Goal: Task Accomplishment & Management: Complete application form

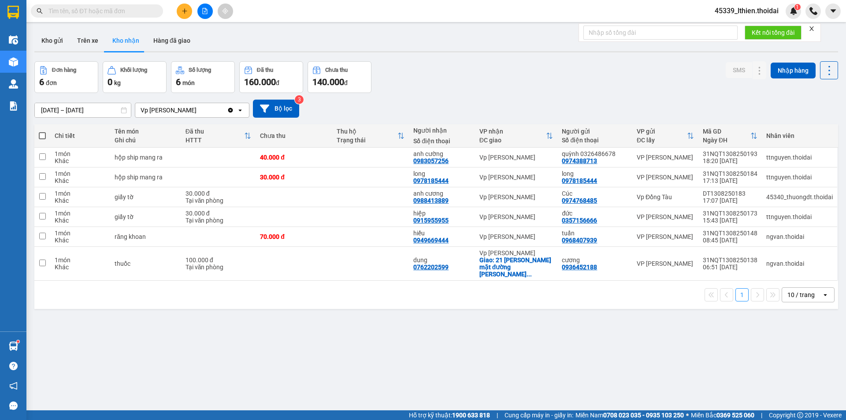
click at [186, 10] on icon "plus" at bounding box center [185, 11] width 6 height 6
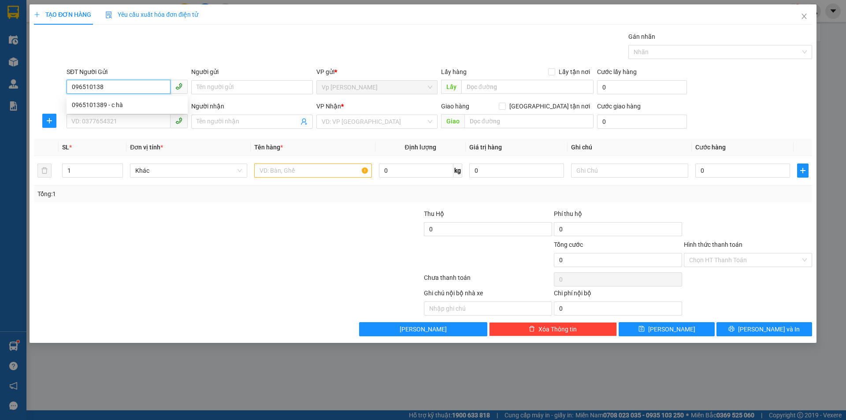
type input "0965101389"
click at [119, 106] on div "0965101389 - c hà" at bounding box center [127, 105] width 111 height 10
type input "c hà"
type input "0965101389"
click at [96, 123] on input "SĐT Người Nhận *" at bounding box center [119, 121] width 104 height 14
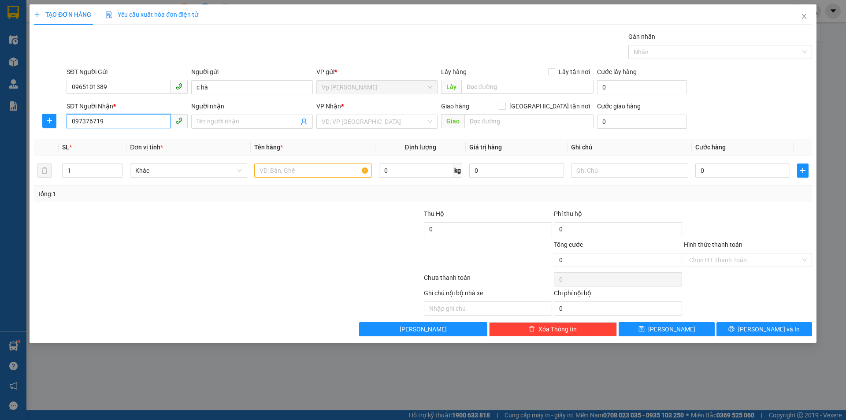
type input "0973767194"
click at [97, 140] on div "0973767194 - trung" at bounding box center [127, 139] width 111 height 10
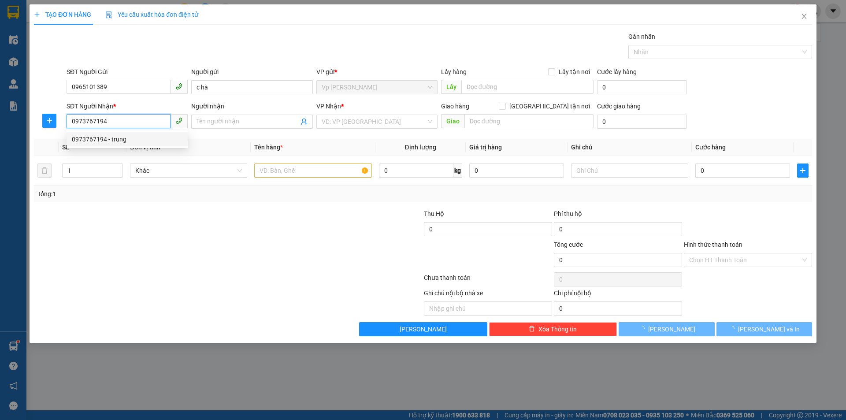
type input "trung"
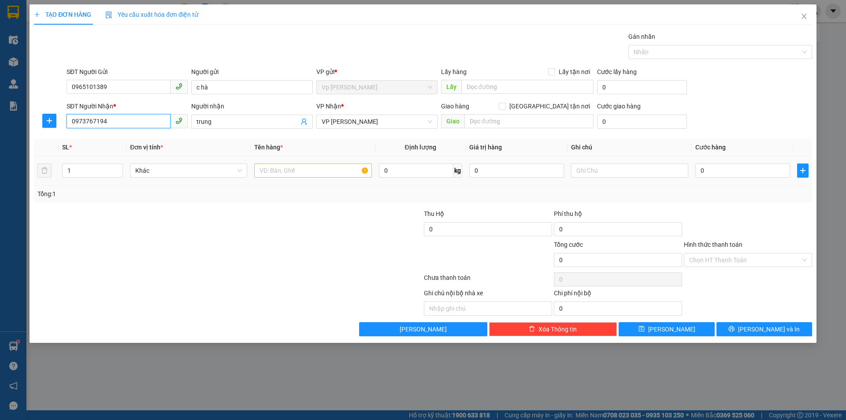
type input "0973767194"
click at [288, 173] on input "text" at bounding box center [312, 171] width 117 height 14
type input "tài liệu"
click at [712, 172] on input "0" at bounding box center [743, 171] width 95 height 14
type input "3"
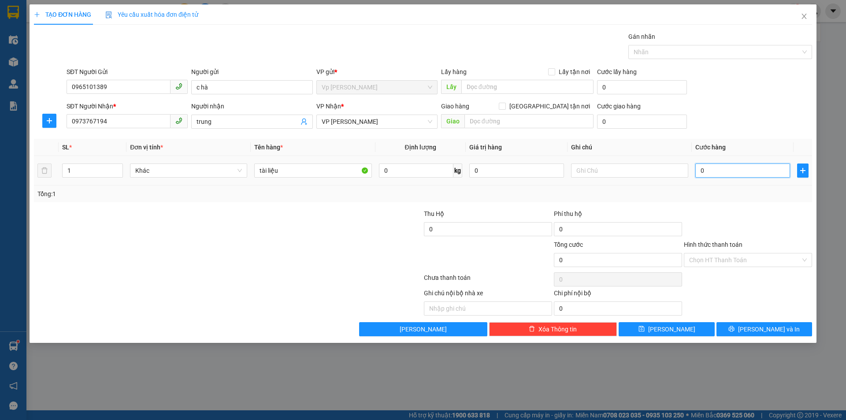
type input "3"
type input "30"
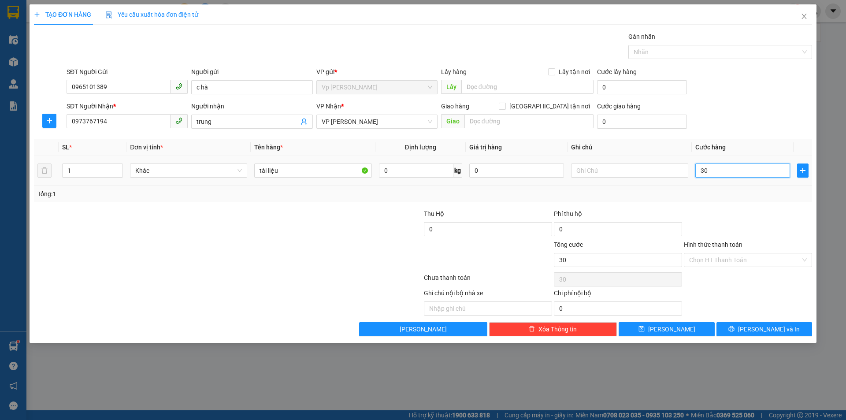
type input "300"
type input "3.000"
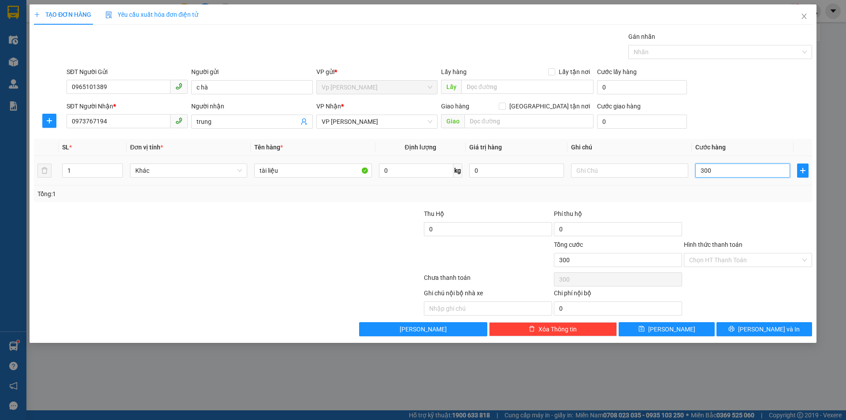
type input "3.000"
type input "30.000"
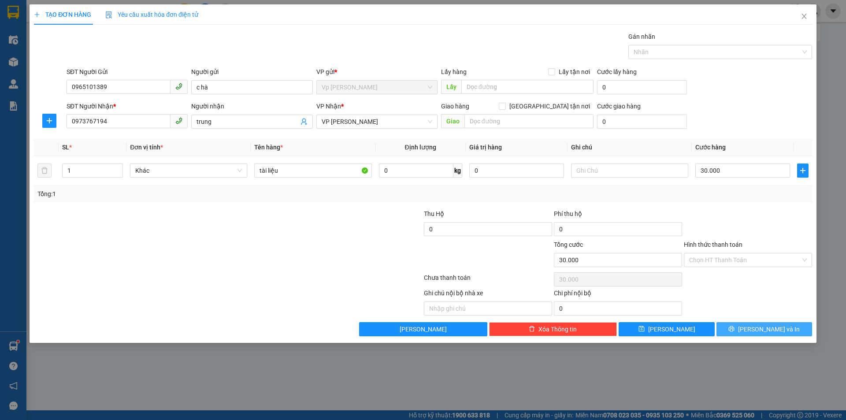
click at [756, 330] on button "[PERSON_NAME] và In" at bounding box center [765, 329] width 96 height 14
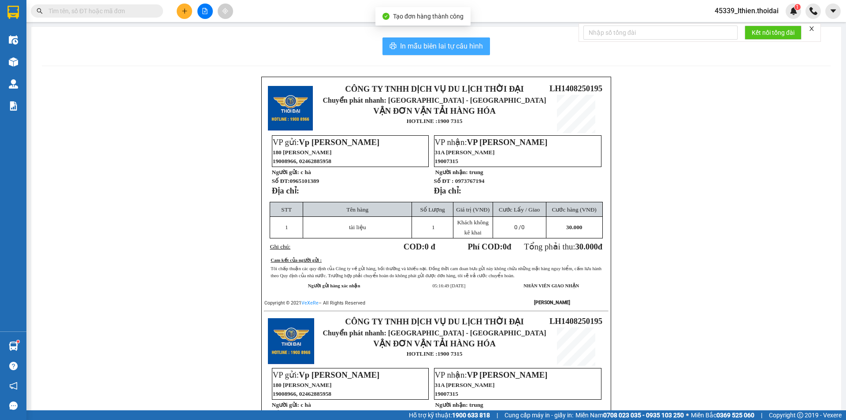
click at [424, 46] on span "In mẫu biên lai tự cấu hình" at bounding box center [441, 46] width 83 height 11
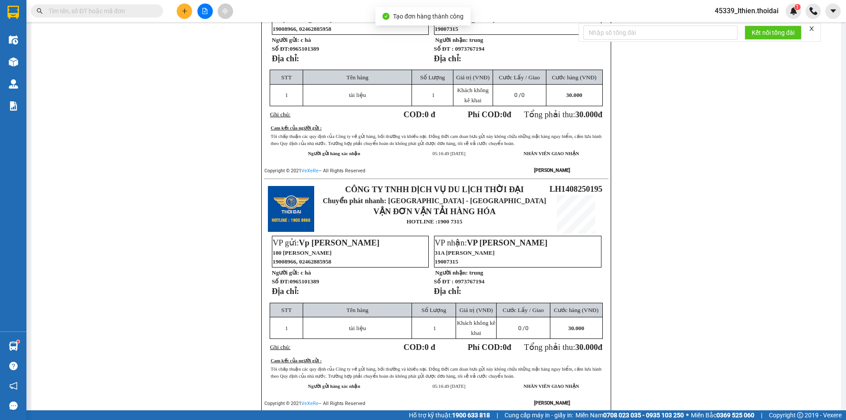
scroll to position [168, 0]
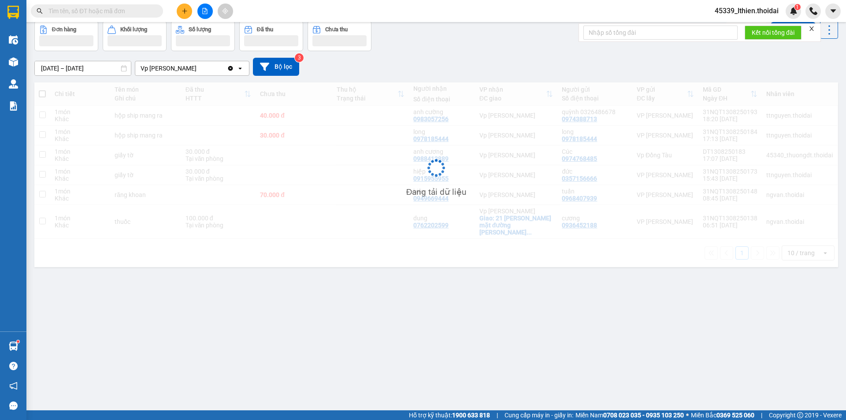
scroll to position [41, 0]
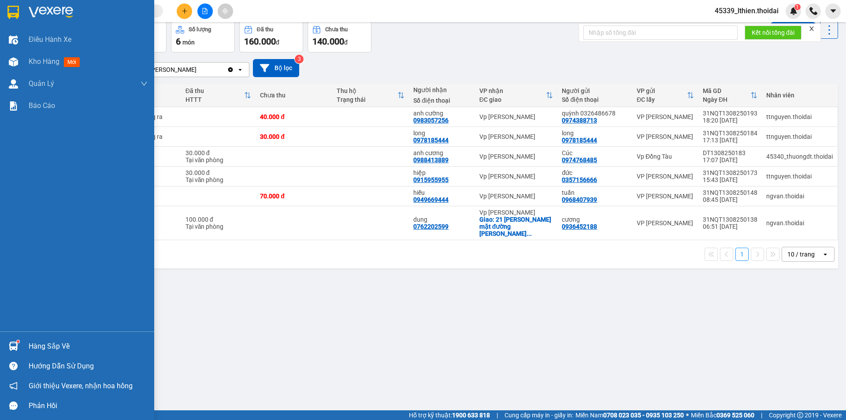
click at [15, 346] on img at bounding box center [13, 346] width 9 height 9
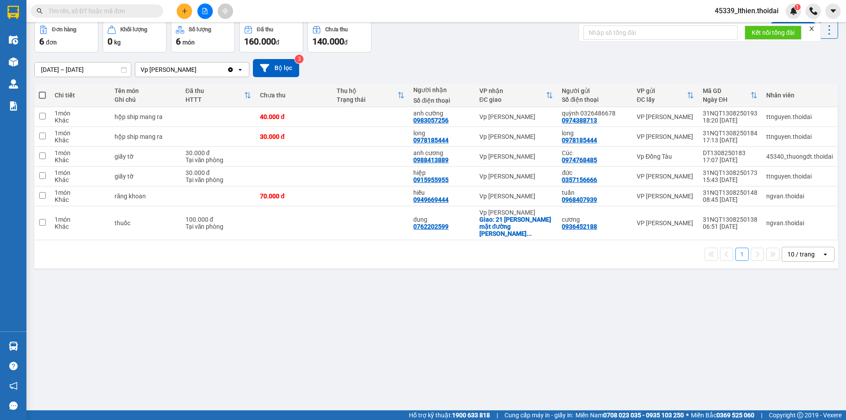
click at [444, 305] on section "Kết quả tìm kiếm ( 0 ) Bộ lọc No Data 45339_lthien.thoidai 1 Điều hành xe Kho h…" at bounding box center [423, 210] width 846 height 420
